Goal: Task Accomplishment & Management: Manage account settings

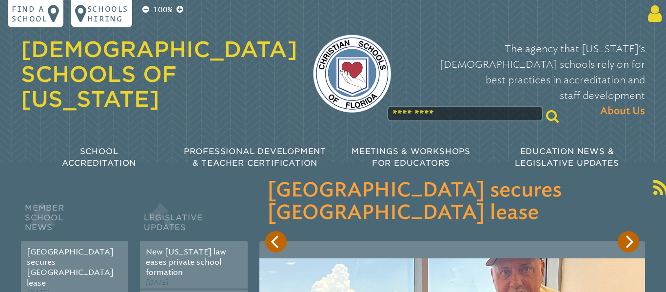
type input "**********"
click at [654, 18] on icon at bounding box center [653, 14] width 18 height 20
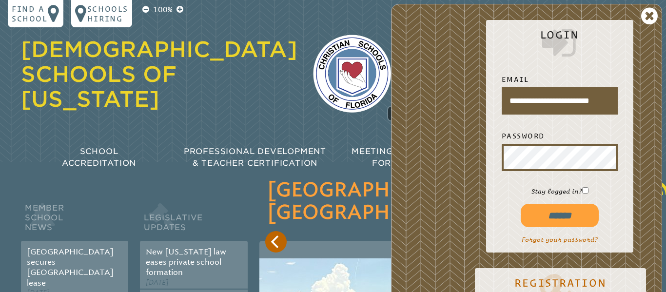
click at [547, 218] on input "******" at bounding box center [560, 215] width 78 height 23
type input "**********"
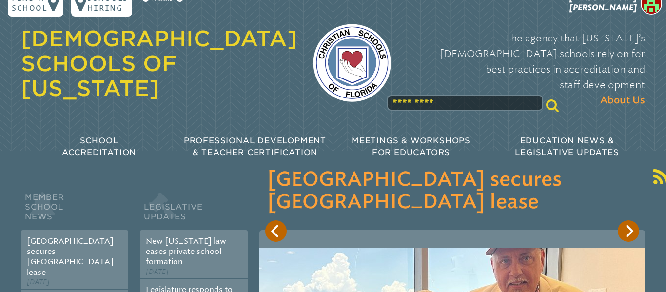
scroll to position [9, 0]
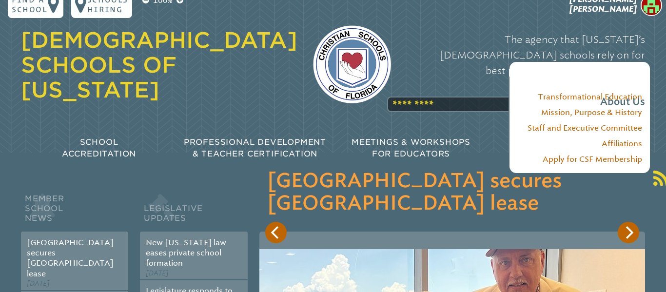
click at [427, 82] on div "The agency that [US_STATE]’s [DEMOGRAPHIC_DATA] schools rely on for best practi…" at bounding box center [526, 71] width 239 height 98
click at [416, 82] on div "The agency that Florida’s Christian schools rely on for best practices in accre…" at bounding box center [526, 71] width 239 height 98
click at [413, 84] on div "The agency that [US_STATE]’s [DEMOGRAPHIC_DATA] schools rely on for best practi…" at bounding box center [526, 71] width 239 height 98
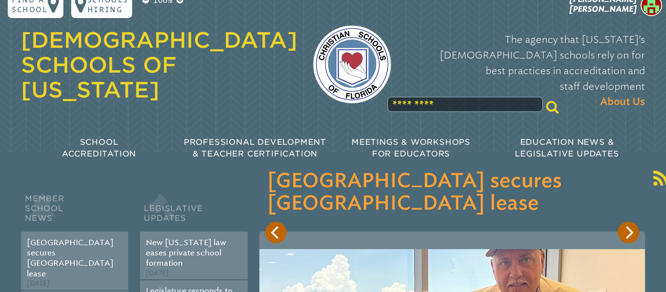
click at [413, 99] on div "Christian Schools of Florida The agency that Florida’s Christian schools rely o…" at bounding box center [333, 83] width 640 height 185
click at [409, 97] on input "text" at bounding box center [465, 105] width 156 height 16
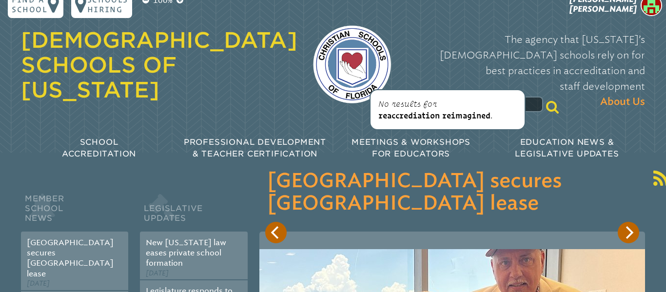
drag, startPoint x: 437, startPoint y: 85, endPoint x: 376, endPoint y: 81, distance: 60.6
click at [387, 97] on input "**********" at bounding box center [465, 105] width 156 height 16
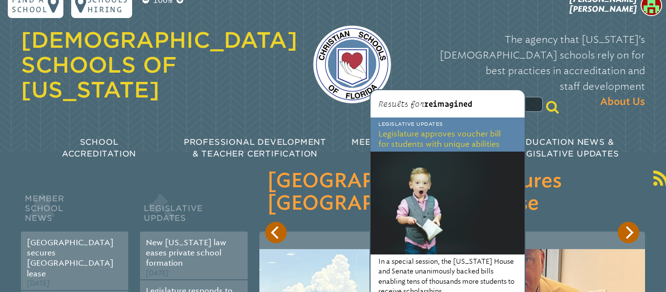
type input "**********"
click at [446, 105] on span "reimagined" at bounding box center [448, 104] width 48 height 9
click at [546, 100] on icon at bounding box center [552, 107] width 13 height 14
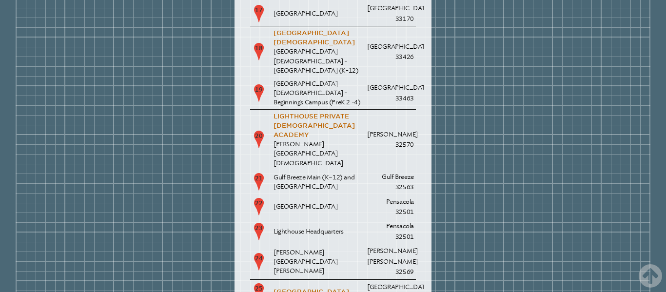
scroll to position [1831, 0]
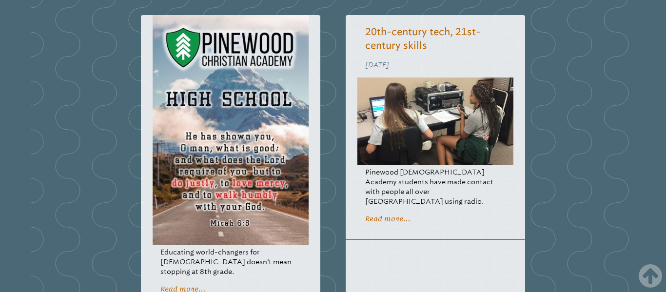
scroll to position [68, 0]
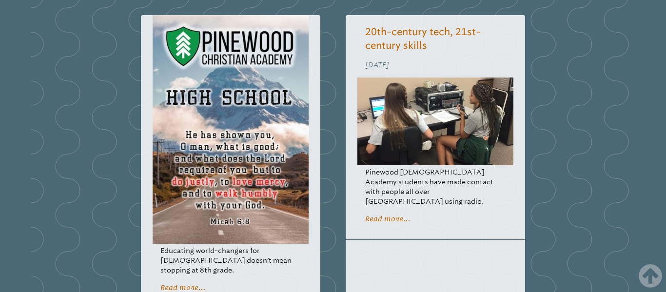
click at [186, 283] on link "Read more..." at bounding box center [183, 287] width 45 height 8
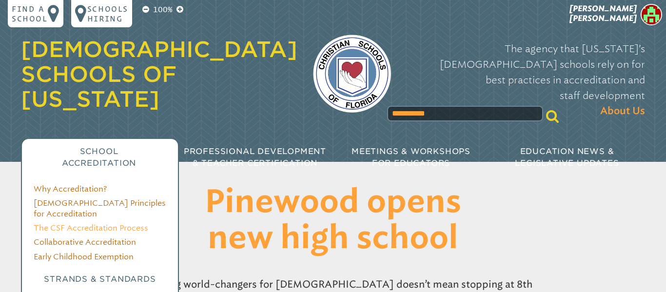
click at [87, 223] on link "The CSF Accreditation Process" at bounding box center [91, 227] width 115 height 9
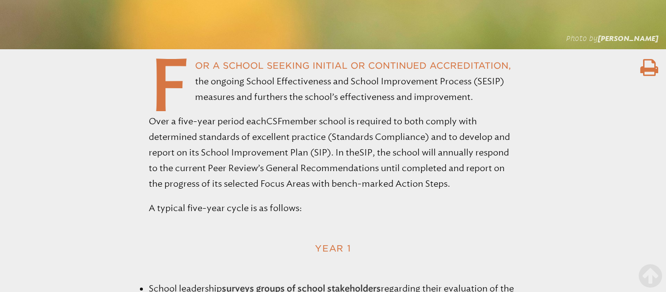
scroll to position [1941, 0]
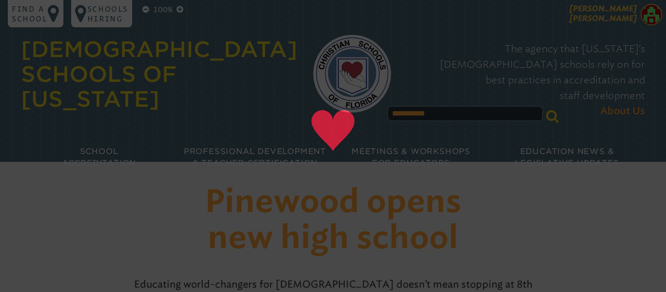
click at [646, 16] on img at bounding box center [651, 14] width 21 height 21
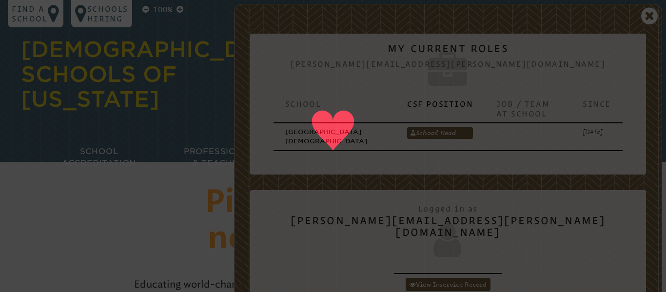
click at [527, 67] on icon at bounding box center [448, 71] width 365 height 39
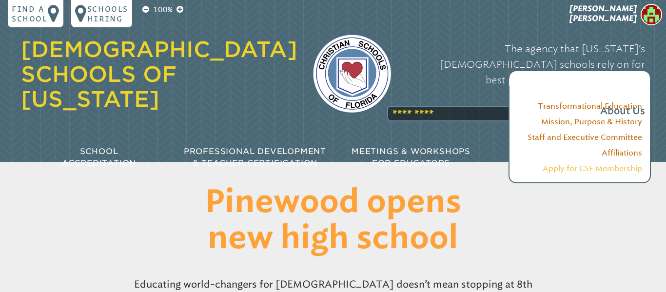
click at [601, 169] on link "Apply for CSF Membership" at bounding box center [593, 168] width 100 height 9
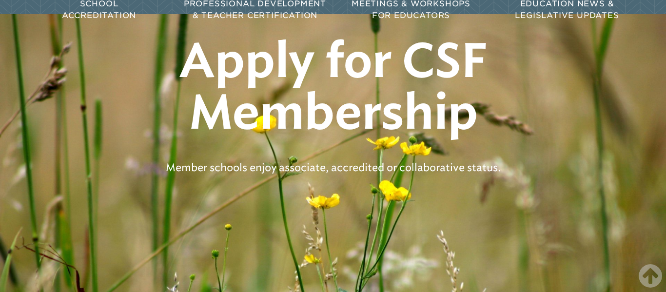
scroll to position [149, 0]
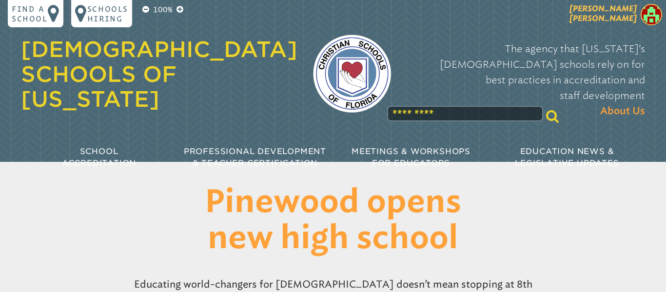
click at [646, 15] on img at bounding box center [651, 14] width 21 height 21
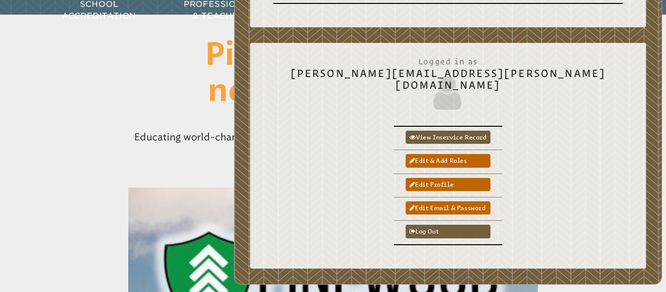
scroll to position [149, 0]
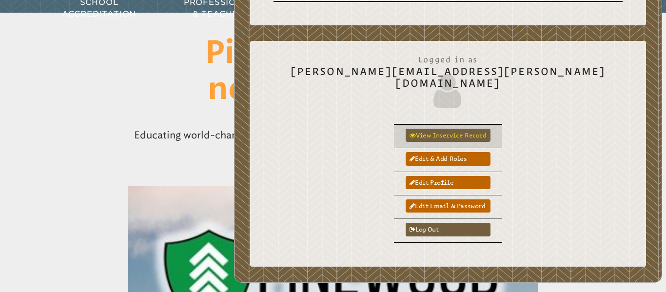
click at [490, 129] on link "View inservice record" at bounding box center [448, 135] width 84 height 13
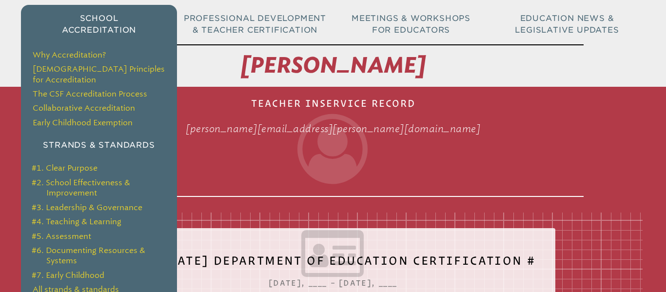
scroll to position [134, 0]
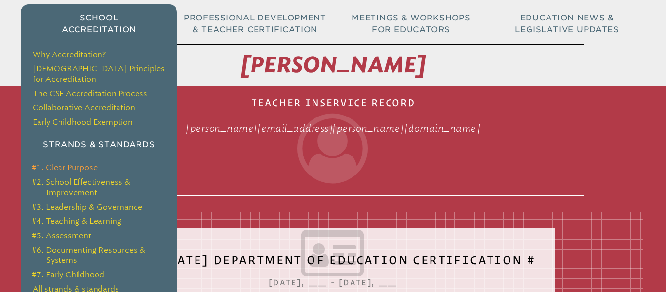
click at [87, 163] on link "#1. Clear Purpose" at bounding box center [65, 167] width 66 height 9
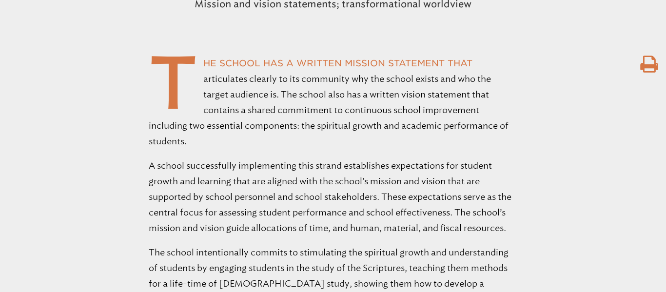
click at [282, 179] on p "A school successfully implementing this strand establishes expectations for stu…" at bounding box center [333, 197] width 369 height 78
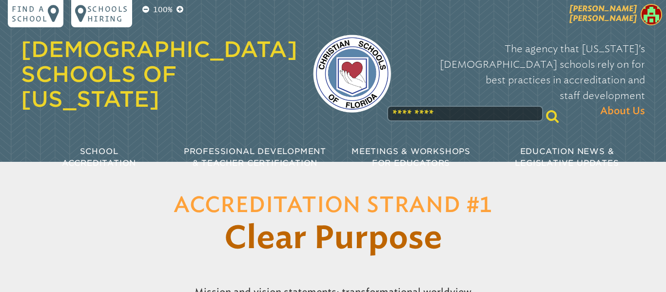
click at [614, 15] on span "[PERSON_NAME]" at bounding box center [603, 13] width 67 height 19
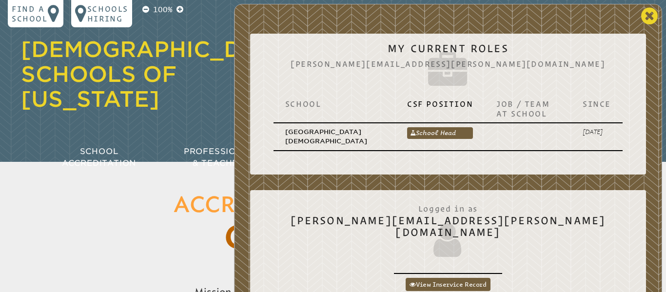
click at [650, 19] on icon at bounding box center [650, 16] width 17 height 20
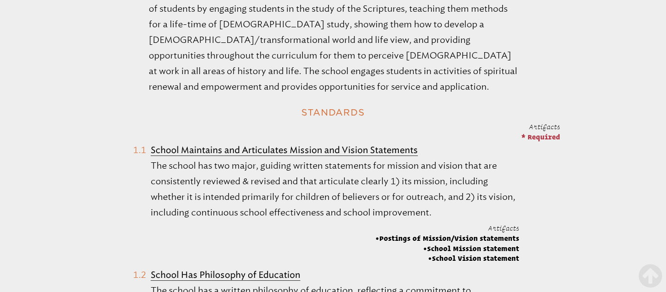
scroll to position [548, 0]
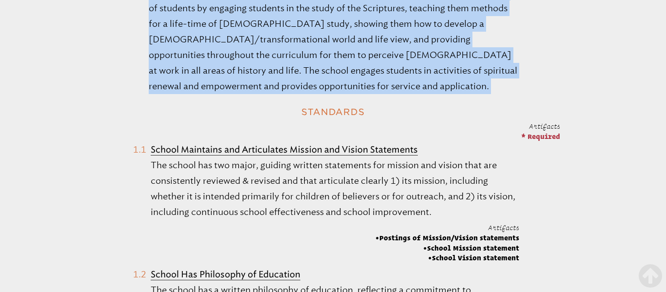
drag, startPoint x: 151, startPoint y: 111, endPoint x: 149, endPoint y: 16, distance: 95.2
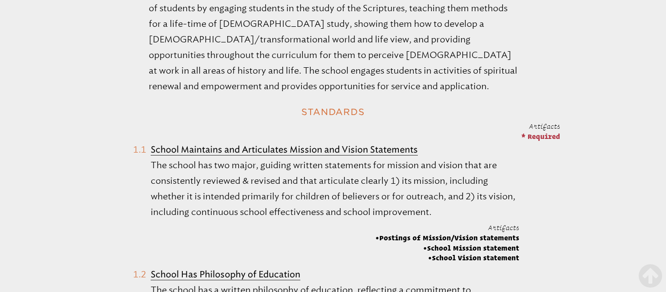
click at [208, 94] on p "The school intentionally commits to stimulating the spiritual growth and unders…" at bounding box center [333, 39] width 369 height 109
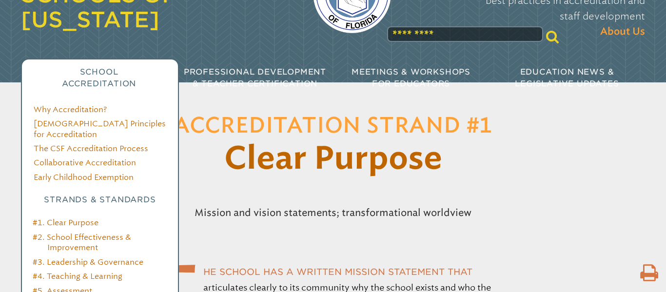
scroll to position [78, 0]
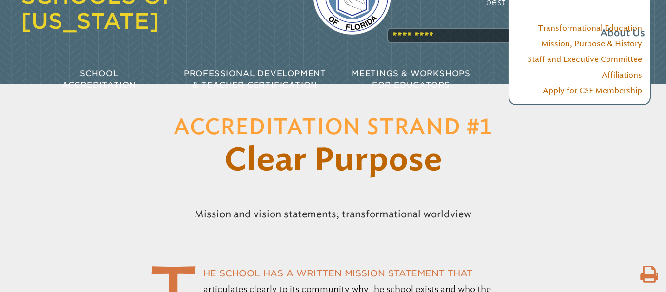
click at [476, 8] on p "The agency that Florida’s Christian schools rely on for best practices in accre…" at bounding box center [526, 2] width 239 height 78
click at [440, 10] on div "The agency that Florida’s Christian schools rely on for best practices in accre…" at bounding box center [526, 2] width 239 height 98
click at [407, 17] on div "The agency that Florida’s Christian schools rely on for best practices in accre…" at bounding box center [526, 2] width 239 height 98
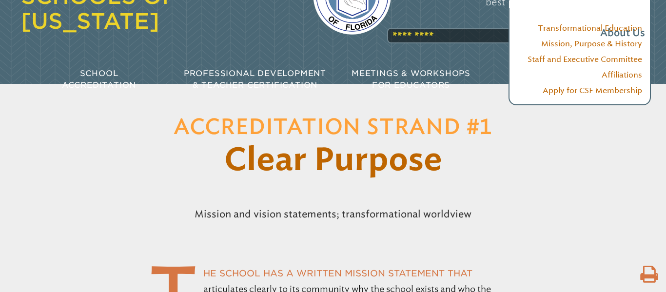
click at [407, 17] on div "The agency that Florida’s Christian schools rely on for best practices in accre…" at bounding box center [526, 2] width 239 height 98
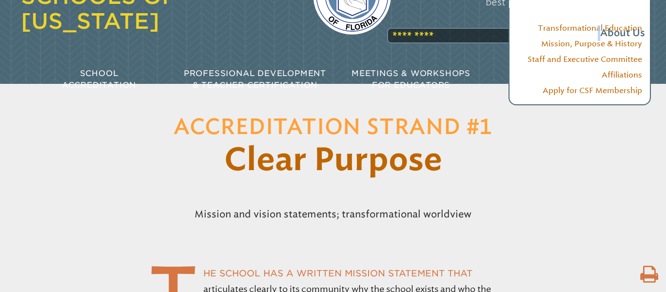
click at [407, 17] on div "The agency that Florida’s Christian schools rely on for best practices in accre…" at bounding box center [526, 2] width 239 height 98
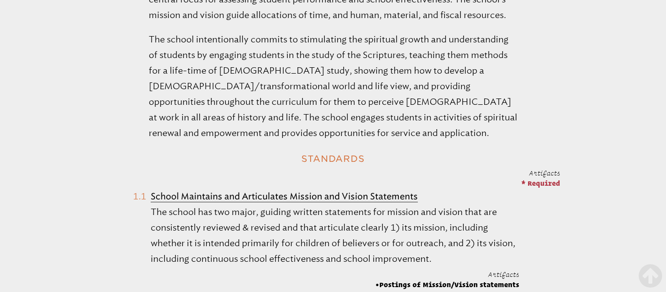
scroll to position [0, 0]
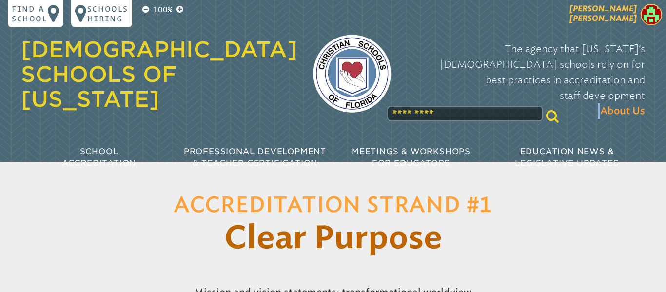
click at [622, 13] on span "[PERSON_NAME]" at bounding box center [603, 13] width 67 height 19
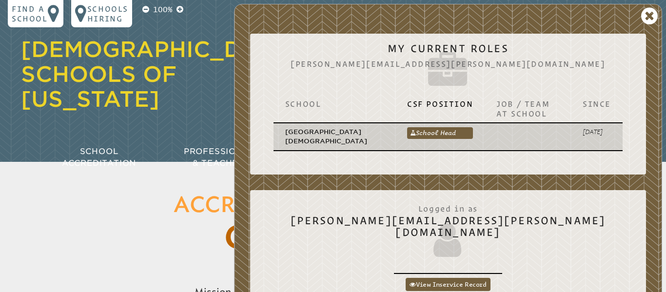
click at [344, 135] on p "[GEOGRAPHIC_DATA][DEMOGRAPHIC_DATA]" at bounding box center [334, 136] width 99 height 19
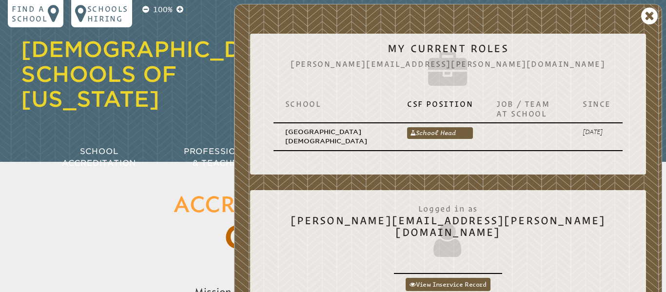
click at [88, 231] on h1 "Accreditation Strand #1 Clear Purpose" at bounding box center [333, 221] width 502 height 72
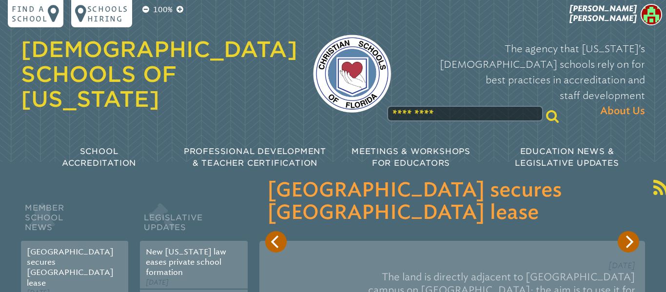
click at [651, 13] on img at bounding box center [651, 14] width 21 height 21
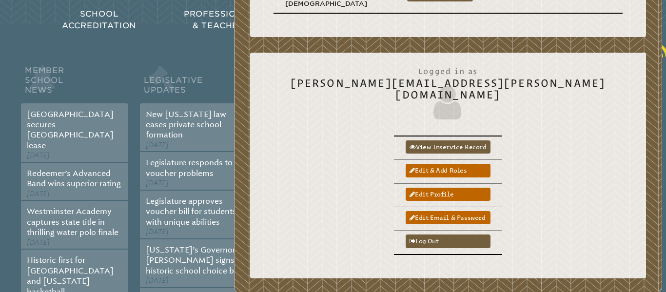
scroll to position [146, 0]
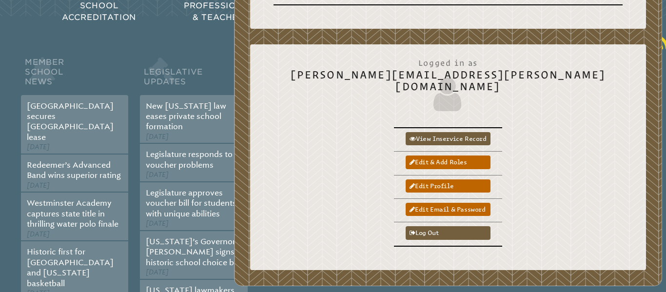
click at [185, 52] on div "Member School News [GEOGRAPHIC_DATA] secures [GEOGRAPHIC_DATA] lease [DATE] Red…" at bounding box center [333, 279] width 624 height 526
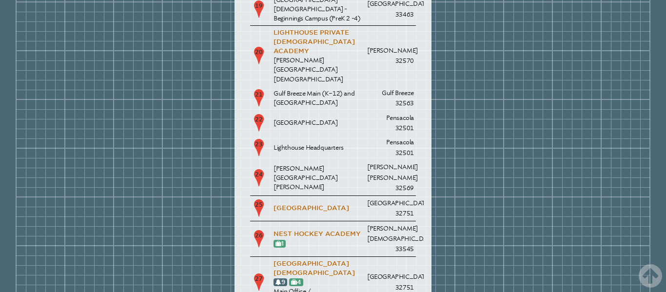
scroll to position [1935, 0]
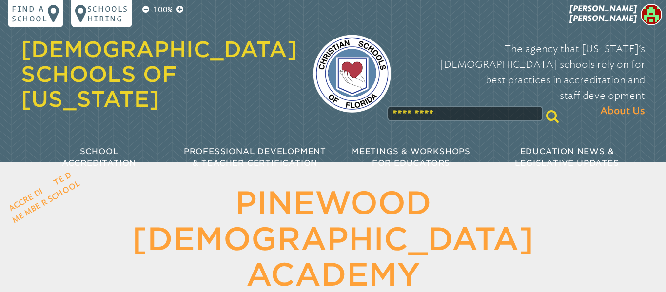
click at [298, 101] on div at bounding box center [352, 74] width 109 height 103
click at [410, 106] on input "text" at bounding box center [465, 114] width 156 height 16
type input "**********"
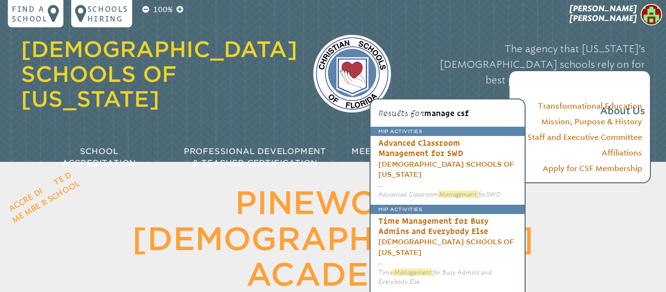
click at [430, 89] on div "The agency that Florida’s Christian schools rely on for best practices in accre…" at bounding box center [526, 80] width 239 height 98
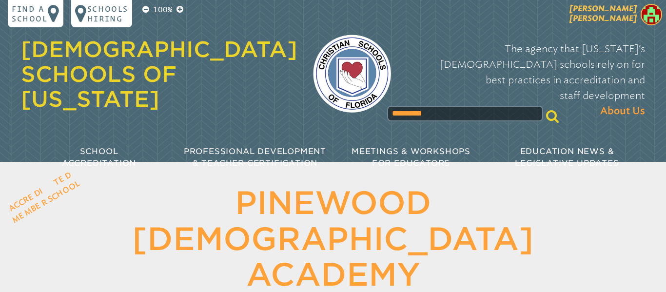
click at [658, 8] on img at bounding box center [651, 14] width 21 height 21
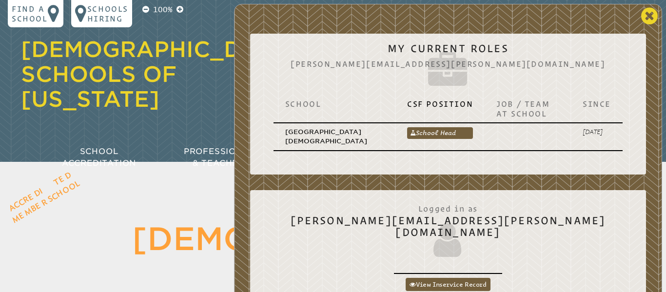
click at [649, 16] on icon at bounding box center [650, 16] width 17 height 20
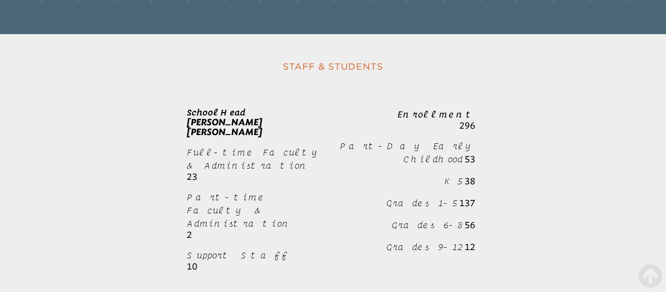
scroll to position [2161, 0]
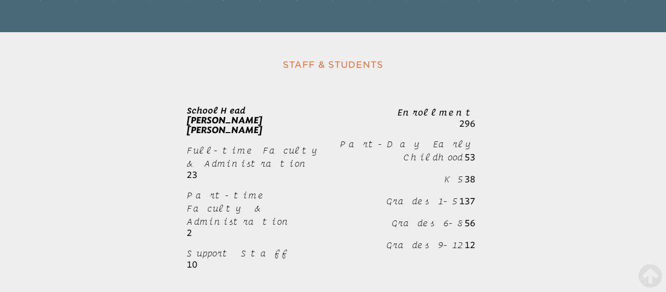
click at [262, 125] on span "Jason Matthew Borko" at bounding box center [225, 130] width 76 height 11
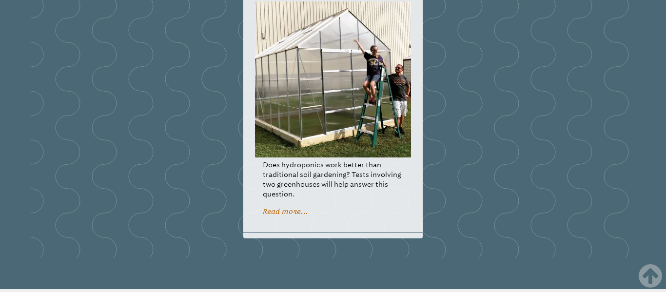
scroll to position [1906, 0]
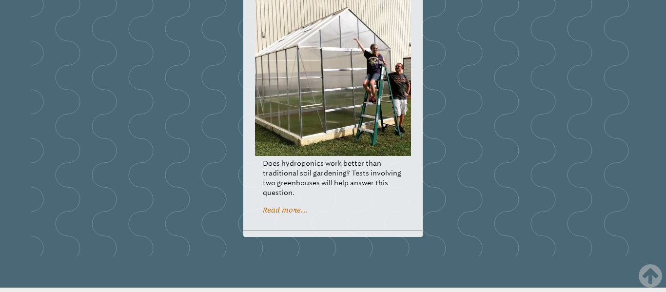
click at [332, 58] on img at bounding box center [333, 78] width 156 height 156
click at [337, 69] on img at bounding box center [333, 78] width 156 height 156
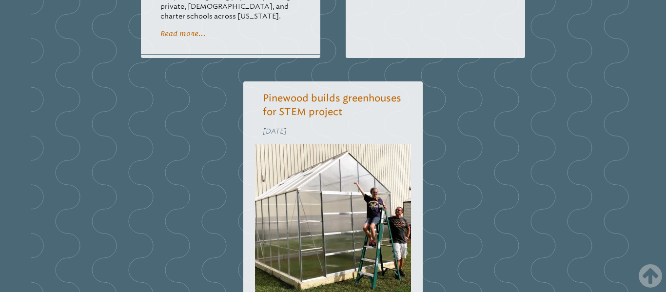
scroll to position [9, 0]
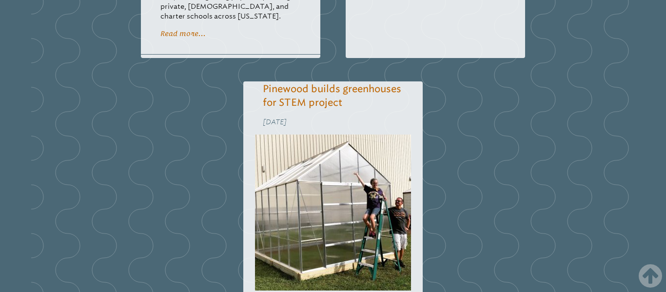
click at [298, 83] on link "Pinewood builds greenhouses for STEM project" at bounding box center [332, 95] width 139 height 25
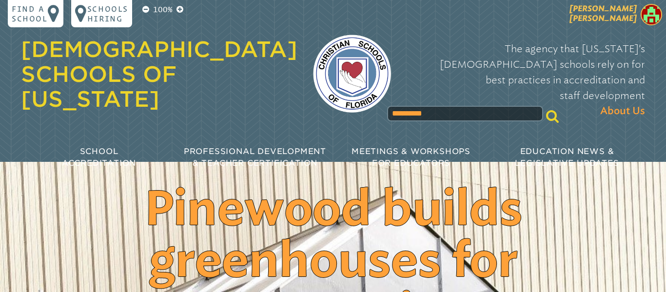
click at [623, 13] on span "[PERSON_NAME]" at bounding box center [603, 13] width 67 height 19
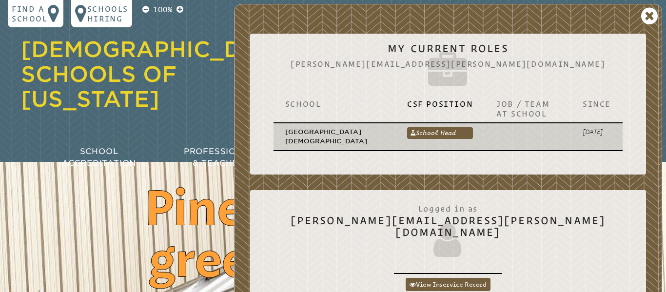
click at [318, 141] on p "[GEOGRAPHIC_DATA][DEMOGRAPHIC_DATA]" at bounding box center [334, 136] width 99 height 19
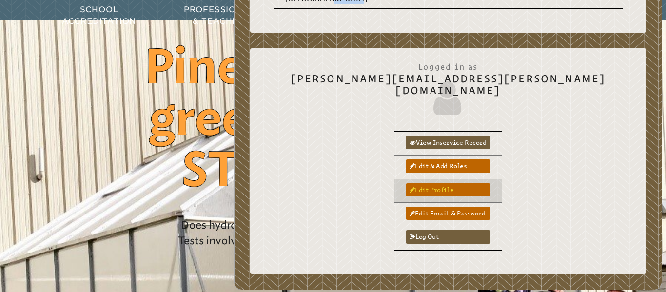
scroll to position [143, 0]
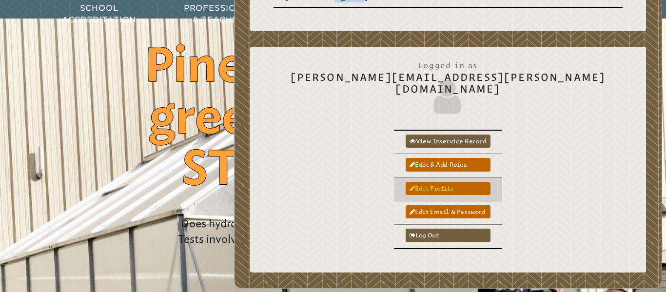
click at [490, 182] on link "Edit profile" at bounding box center [448, 188] width 84 height 13
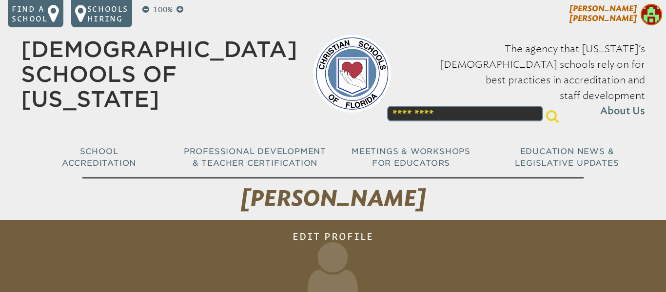
click at [636, 18] on span "[PERSON_NAME]" at bounding box center [603, 13] width 67 height 19
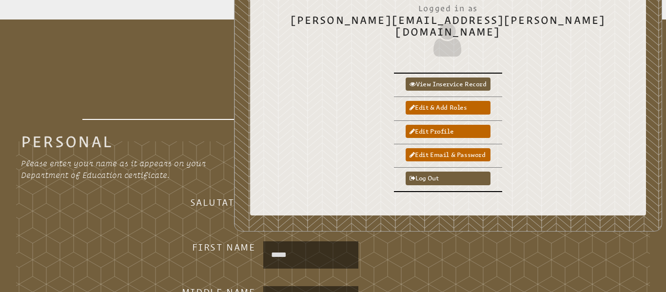
scroll to position [203, 0]
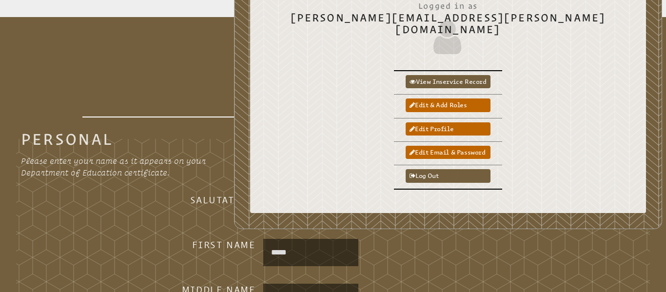
click at [102, 236] on fieldset "Personal Please enter your name as it appears on your Department of Education c…" at bounding box center [333, 279] width 634 height 292
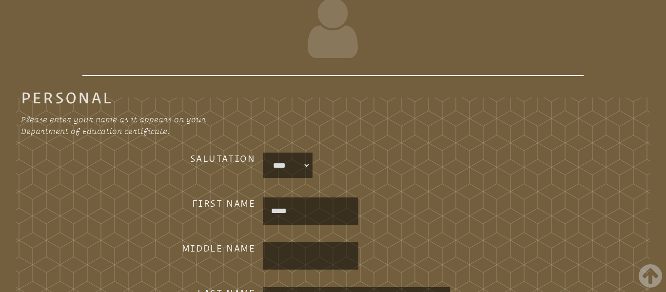
scroll to position [0, 0]
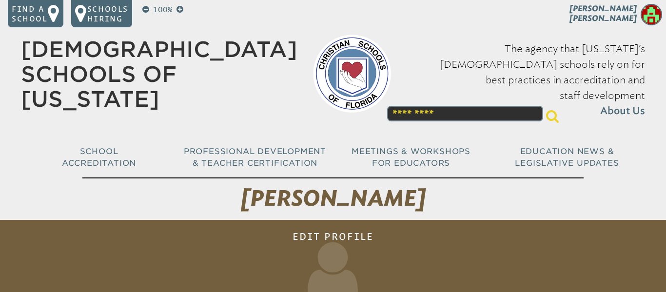
click at [419, 13] on div "[DEMOGRAPHIC_DATA] Schools of [US_STATE] The agency that [US_STATE]’s [DEMOGRAP…" at bounding box center [333, 63] width 624 height 126
click at [621, 10] on span "[PERSON_NAME]" at bounding box center [603, 13] width 67 height 19
